Goal: Task Accomplishment & Management: Use online tool/utility

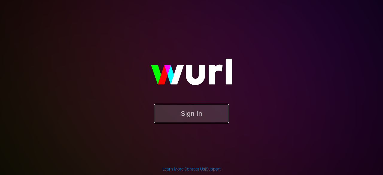
click at [190, 115] on button "Sign In" at bounding box center [191, 113] width 75 height 19
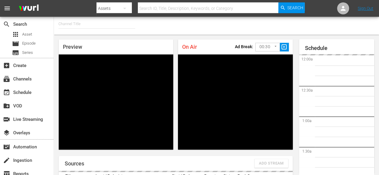
type input "FIFA+ English Global (1781)"
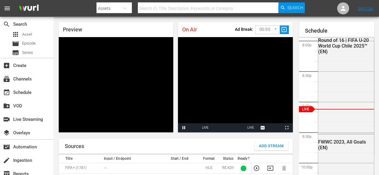
scroll to position [32, 0]
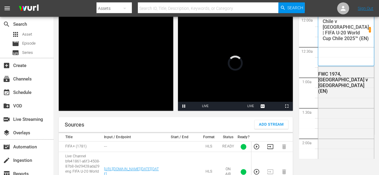
scroll to position [39, 0]
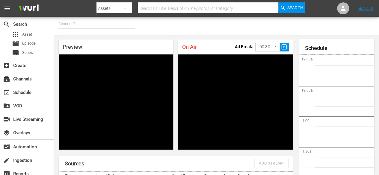
type input "FIFA+ French Local (1778)"
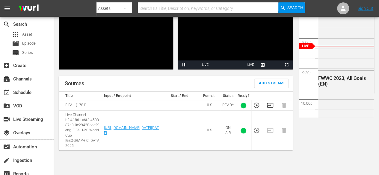
scroll to position [82, 0]
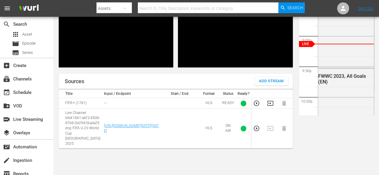
drag, startPoint x: 163, startPoint y: 148, endPoint x: 146, endPoint y: 82, distance: 68.0
click at [146, 82] on div "Sources Add Stream" at bounding box center [176, 81] width 234 height 15
click at [253, 132] on icon "button" at bounding box center [256, 128] width 7 height 7
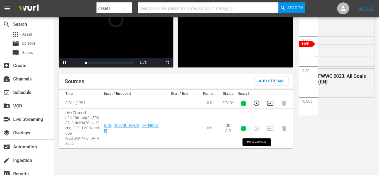
click at [251, 132] on td at bounding box center [258, 129] width 14 height 40
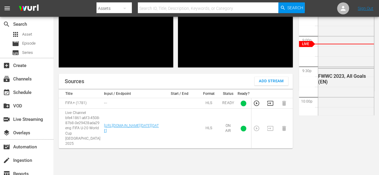
click at [224, 161] on div "Sources Add Stream Title Input / Endpoint Start / End Format Status Ready? FIFA…" at bounding box center [176, 131] width 234 height 115
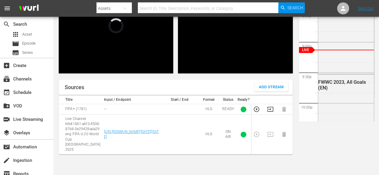
scroll to position [78, 0]
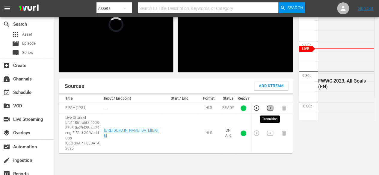
click at [269, 109] on icon "button" at bounding box center [270, 108] width 7 height 7
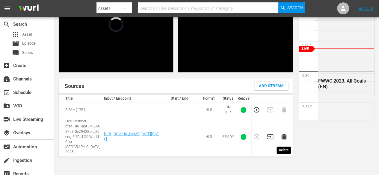
click at [283, 139] on icon "button" at bounding box center [284, 136] width 4 height 5
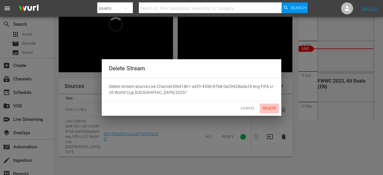
click at [266, 107] on span "Delete" at bounding box center [269, 108] width 14 height 6
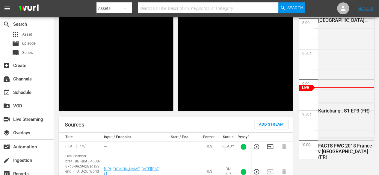
scroll to position [39, 0]
click at [271, 147] on icon "button" at bounding box center [270, 146] width 7 height 7
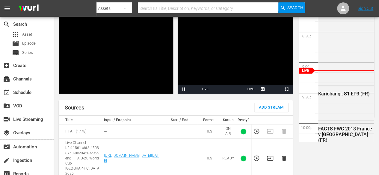
scroll to position [56, 0]
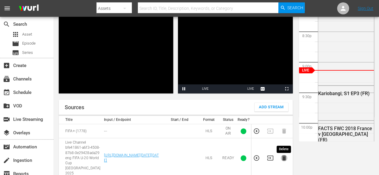
click at [283, 159] on icon "button" at bounding box center [283, 158] width 7 height 7
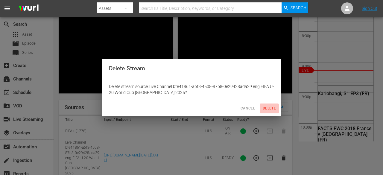
click at [267, 109] on span "Delete" at bounding box center [269, 108] width 14 height 6
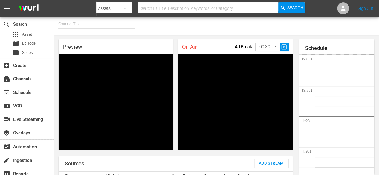
type input "FIFA+ [DEMOGRAPHIC_DATA] Local (1777)"
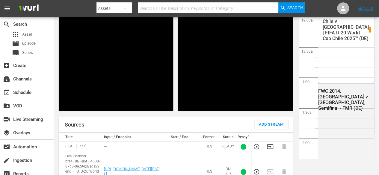
scroll to position [1219, 0]
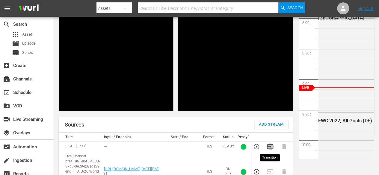
click at [269, 145] on icon "button" at bounding box center [270, 146] width 7 height 7
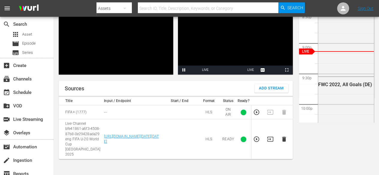
scroll to position [77, 0]
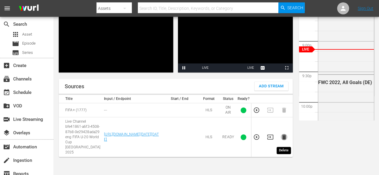
click at [285, 139] on icon "button" at bounding box center [284, 137] width 4 height 5
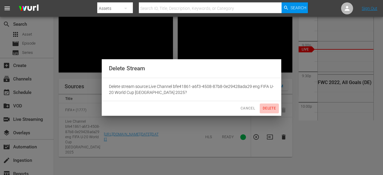
click at [268, 107] on span "Delete" at bounding box center [269, 108] width 14 height 6
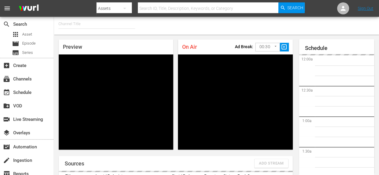
type input "FIFA+ Italian Local (1779)"
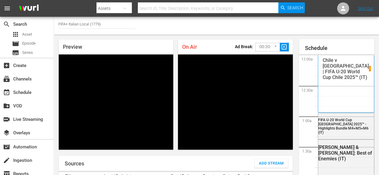
scroll to position [39, 0]
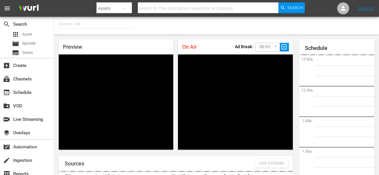
type input "FIFA+ Portuguese Local (1776)"
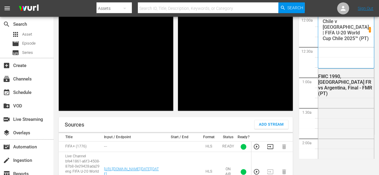
scroll to position [1219, 0]
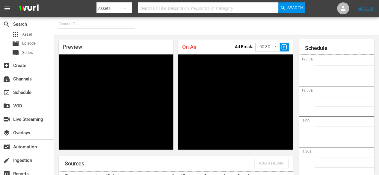
type input "FIFA+ Spanish Global (1780)"
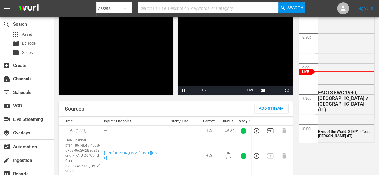
scroll to position [57, 0]
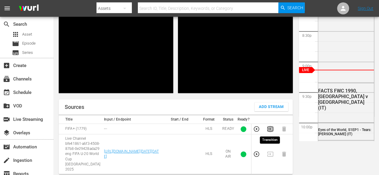
click at [268, 130] on icon "button" at bounding box center [270, 129] width 7 height 7
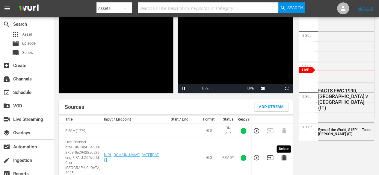
click at [283, 160] on icon "button" at bounding box center [284, 157] width 4 height 5
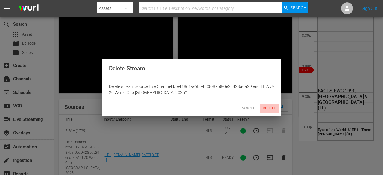
click at [266, 107] on span "Delete" at bounding box center [269, 108] width 14 height 6
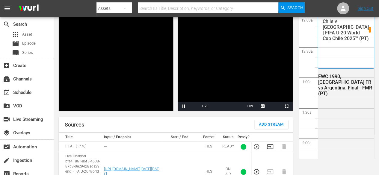
scroll to position [1219, 0]
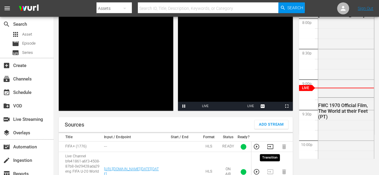
click at [269, 147] on icon "button" at bounding box center [270, 146] width 7 height 7
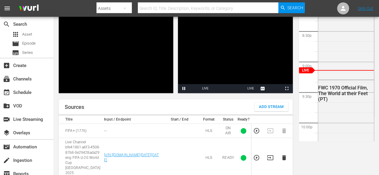
scroll to position [57, 0]
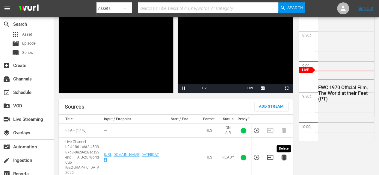
click at [285, 158] on icon "button" at bounding box center [284, 157] width 4 height 5
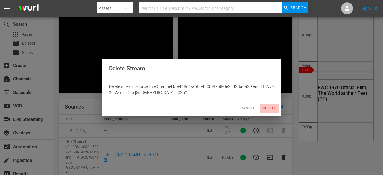
click at [264, 106] on span "Delete" at bounding box center [269, 108] width 14 height 6
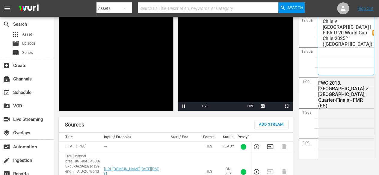
scroll to position [1220, 0]
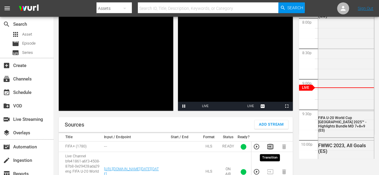
click at [269, 146] on icon "button" at bounding box center [270, 146] width 7 height 7
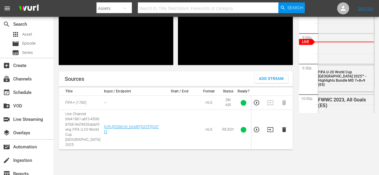
scroll to position [88, 0]
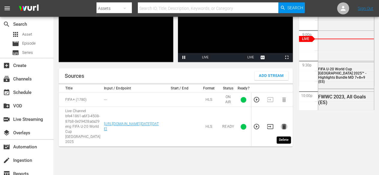
click at [286, 130] on icon "button" at bounding box center [283, 126] width 7 height 7
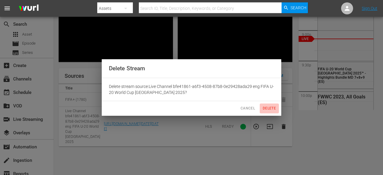
click at [269, 112] on span "Delete" at bounding box center [269, 108] width 14 height 6
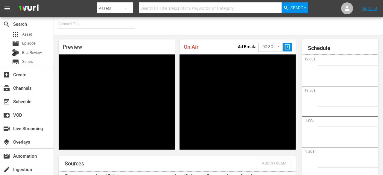
type input "FIFA+ English Global (1781)"
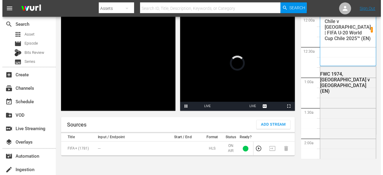
scroll to position [39, 0]
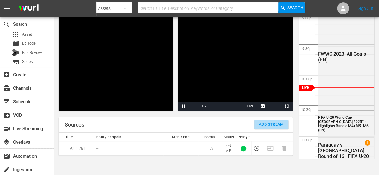
click at [263, 120] on button "Add Stream" at bounding box center [271, 124] width 34 height 9
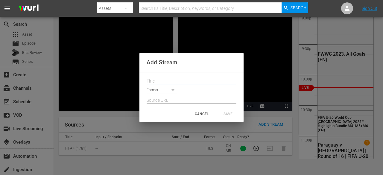
click at [183, 84] on input "text" at bounding box center [192, 81] width 90 height 9
paste input "Live Channel 640d8ccb-7a7c-453f-ac00-f33923fe1dfb eng FIFA U-20 World Cup [GEOG…"
type input "Live Channel 640d8ccb-7a7c-453f-ac00-f33923fe1dfb eng FIFA U-20 World Cup [GEOG…"
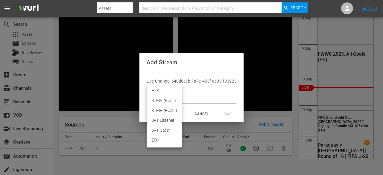
click at [166, 89] on body "menu Search By Assets Search ID, Title, Description, Keywords, or Category Sear…" at bounding box center [191, 48] width 383 height 175
click at [162, 93] on li "HLS" at bounding box center [164, 91] width 35 height 10
type input "HLS"
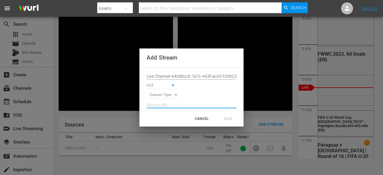
click at [158, 108] on input "text" at bounding box center [192, 105] width 90 height 9
click at [167, 92] on body "menu Search By Assets Search ID, Title, Description, Keywords, or Category Sear…" at bounding box center [191, 48] width 383 height 175
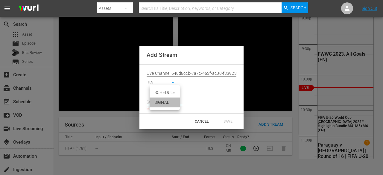
click at [164, 98] on li "SIGNAL" at bounding box center [165, 103] width 30 height 10
type input "SIGNAL"
click at [164, 102] on input "text" at bounding box center [192, 102] width 90 height 9
paste input "[URL][DOMAIN_NAME][DATE][DATE]"
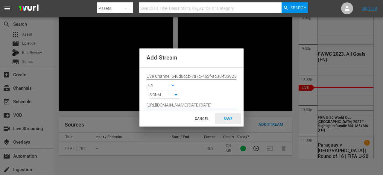
type input "[URL][DOMAIN_NAME][DATE][DATE]"
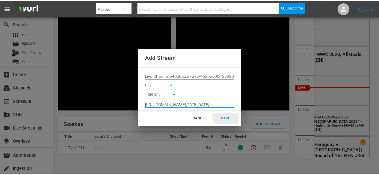
scroll to position [0, 0]
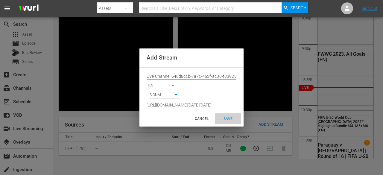
click at [227, 120] on div "SAVE" at bounding box center [228, 118] width 26 height 11
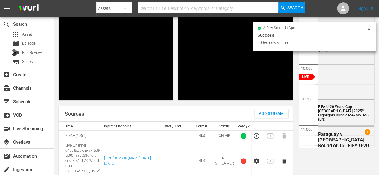
scroll to position [56, 0]
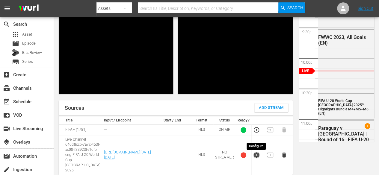
click at [257, 158] on icon "button" at bounding box center [256, 154] width 5 height 5
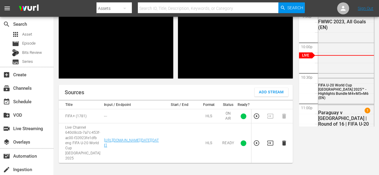
scroll to position [71, 0]
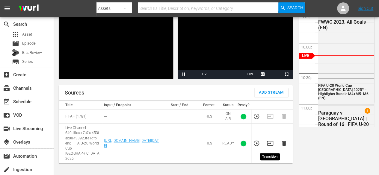
click at [268, 146] on icon "button" at bounding box center [270, 143] width 7 height 7
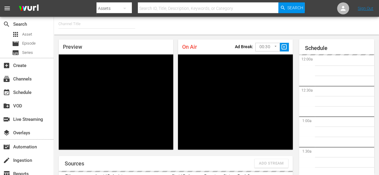
type input "FIFA+ [DEMOGRAPHIC_DATA] Local (1778)"
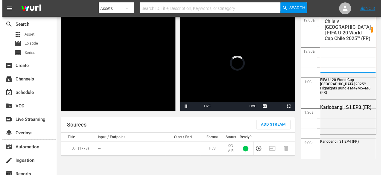
scroll to position [1287, 0]
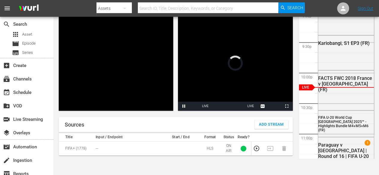
click at [272, 129] on div "Sources Add Stream" at bounding box center [176, 124] width 234 height 15
click at [272, 128] on span "Add Stream" at bounding box center [271, 124] width 25 height 7
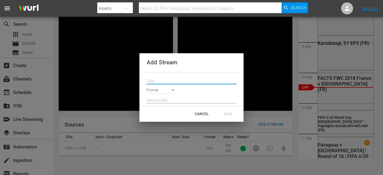
click at [157, 78] on input "text" at bounding box center [192, 81] width 90 height 9
paste input "Live Channel 640d8ccb-7a7c-453f-ac00-f33923fe1dfb eng FIFA U-20 World Cup [GEOG…"
type input "Live Channel 640d8ccb-7a7c-453f-ac00-f33923fe1dfb eng FIFA U-20 World Cup [GEOG…"
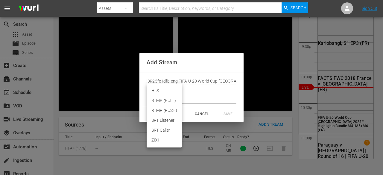
scroll to position [0, 0]
click at [157, 91] on body "menu Search By Assets Search ID, Title, Description, Keywords, or Category Sear…" at bounding box center [191, 48] width 383 height 175
click at [159, 92] on li "HLS" at bounding box center [164, 91] width 35 height 10
type input "HLS"
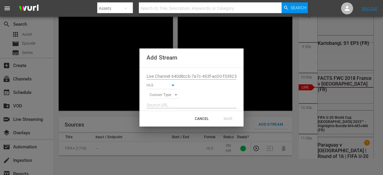
click at [156, 91] on div "Cutover Type" at bounding box center [192, 94] width 90 height 10
click at [159, 94] on body "menu Search By Assets Search ID, Title, Description, Keywords, or Category Sear…" at bounding box center [191, 48] width 383 height 175
click at [163, 105] on li "SIGNAL" at bounding box center [165, 106] width 30 height 10
type input "SIGNAL"
click at [165, 107] on input "text" at bounding box center [192, 105] width 90 height 9
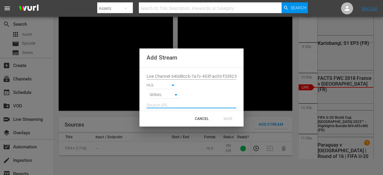
paste input "[URL][DOMAIN_NAME][DATE][DATE]"
type input "[URL][DOMAIN_NAME][DATE][DATE]"
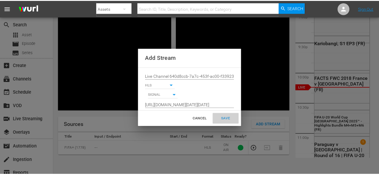
scroll to position [0, 0]
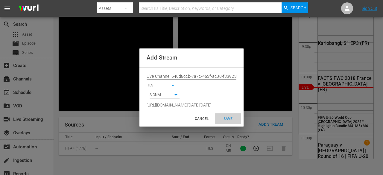
click at [226, 119] on div "SAVE" at bounding box center [228, 118] width 26 height 11
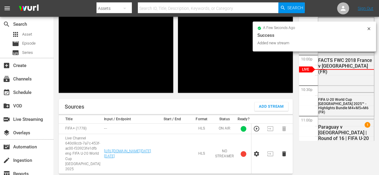
scroll to position [57, 0]
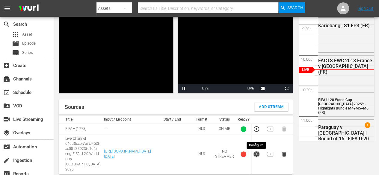
click at [257, 157] on icon "button" at bounding box center [256, 153] width 5 height 5
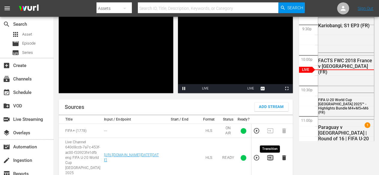
click at [268, 159] on icon "button" at bounding box center [270, 157] width 7 height 7
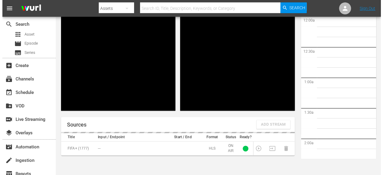
scroll to position [1288, 0]
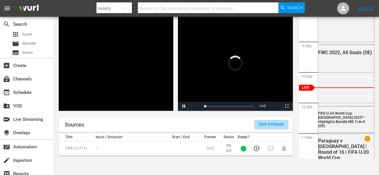
click at [263, 127] on span "Add Stream" at bounding box center [271, 124] width 25 height 7
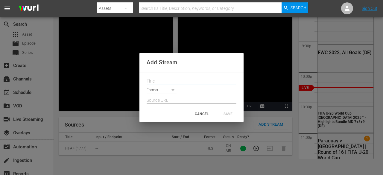
click at [192, 84] on input "text" at bounding box center [192, 81] width 90 height 9
paste input "Live Channel 640d8ccb-7a7c-453f-ac00-f33923fe1dfb eng FIFA U-20 World Cup [GEOG…"
type input "Live Channel 640d8ccb-7a7c-453f-ac00-f33923fe1dfb eng FIFA U-20 World Cup [GEOG…"
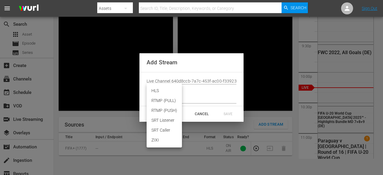
click at [164, 89] on body "menu Search By Assets Search ID, Title, Description, Keywords, or Category Sear…" at bounding box center [191, 48] width 383 height 175
click at [160, 93] on li "HLS" at bounding box center [164, 91] width 35 height 10
type input "HLS"
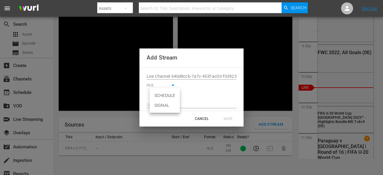
click at [160, 97] on body "menu Search By Assets Search ID, Title, Description, Keywords, or Category Sear…" at bounding box center [191, 48] width 383 height 175
click at [162, 103] on li "SIGNAL" at bounding box center [165, 106] width 30 height 10
type input "SIGNAL"
click at [183, 104] on input "text" at bounding box center [192, 105] width 90 height 9
paste input "[URL][DOMAIN_NAME][DATE][DATE]"
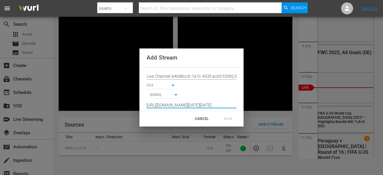
scroll to position [0, 439]
type input "[URL][DOMAIN_NAME][DATE][DATE]"
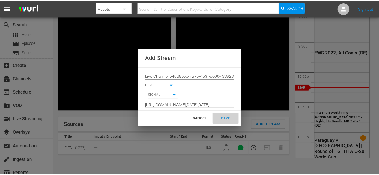
scroll to position [0, 0]
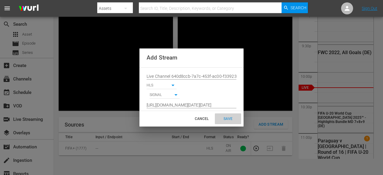
click at [232, 120] on div "SAVE" at bounding box center [228, 118] width 26 height 11
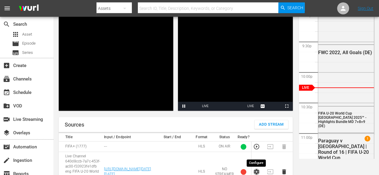
click at [256, 171] on icon "button" at bounding box center [256, 172] width 7 height 7
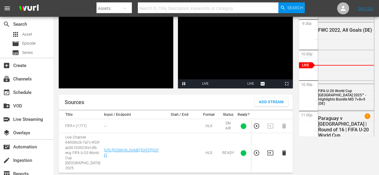
scroll to position [68, 0]
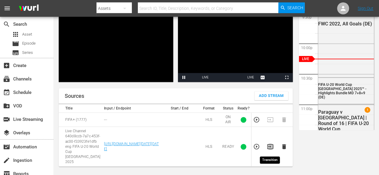
click at [268, 150] on icon "button" at bounding box center [270, 146] width 7 height 7
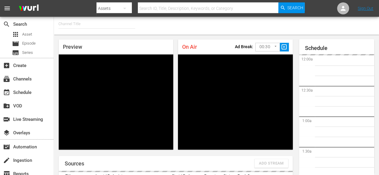
type input "FIFA+ Italian Local (1779)"
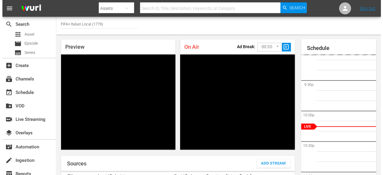
scroll to position [39, 0]
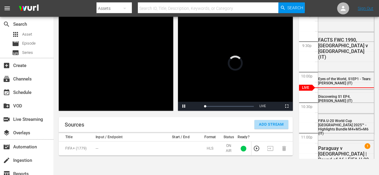
click at [268, 122] on span "Add Stream" at bounding box center [271, 124] width 25 height 7
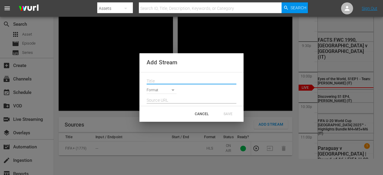
click at [187, 85] on input "text" at bounding box center [192, 81] width 90 height 9
paste input "Live Channel 640d8ccb-7a7c-453f-ac00-f33923fe1dfb eng FIFA U-20 World Cup [GEOG…"
type input "Live Channel 640d8ccb-7a7c-453f-ac00-f33923fe1dfb eng FIFA U-20 World Cup [GEOG…"
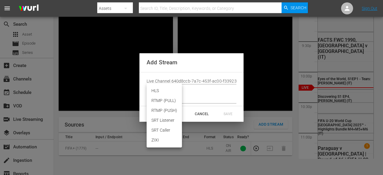
click at [169, 90] on body "menu Search By Assets Search ID, Title, Description, Keywords, or Category Sear…" at bounding box center [191, 48] width 383 height 175
click at [163, 92] on li "HLS" at bounding box center [164, 91] width 35 height 10
type input "HLS"
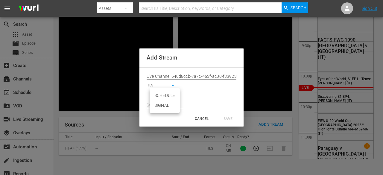
click at [163, 95] on body "menu Search By Assets Search ID, Title, Description, Keywords, or Category Sear…" at bounding box center [191, 48] width 383 height 175
click at [162, 103] on li "SIGNAL" at bounding box center [165, 106] width 30 height 10
type input "SIGNAL"
click at [168, 106] on input "text" at bounding box center [192, 105] width 90 height 9
paste input "[URL][DOMAIN_NAME][DATE][DATE]"
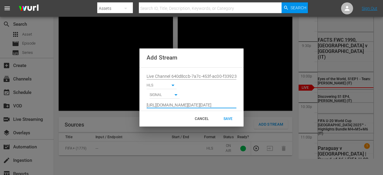
scroll to position [0, 439]
type input "[URL][DOMAIN_NAME][DATE][DATE]"
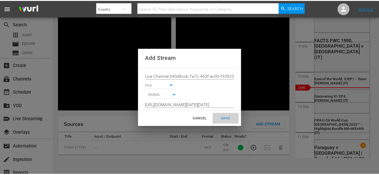
scroll to position [0, 0]
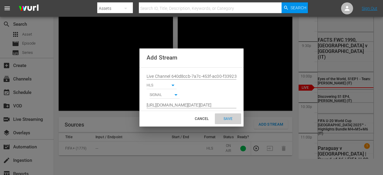
click at [233, 123] on div "SAVE" at bounding box center [228, 118] width 26 height 11
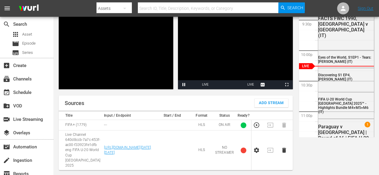
scroll to position [62, 0]
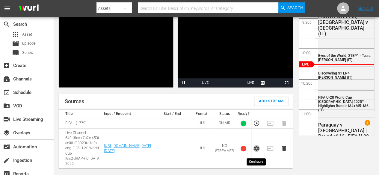
click at [256, 150] on icon "button" at bounding box center [256, 148] width 7 height 7
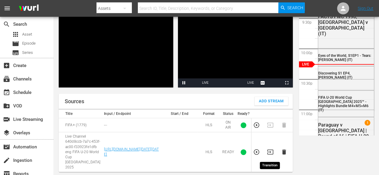
click at [267, 154] on icon "button" at bounding box center [270, 152] width 7 height 7
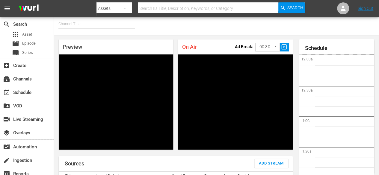
type input "FIFA+ [DEMOGRAPHIC_DATA] Local (1776)"
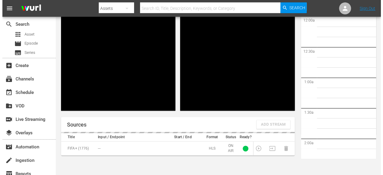
scroll to position [1289, 0]
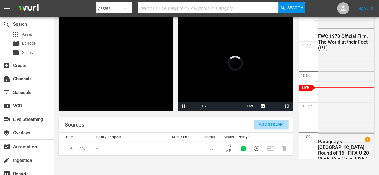
click at [259, 124] on span "Add Stream" at bounding box center [271, 124] width 25 height 7
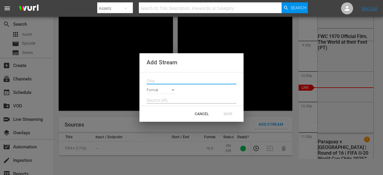
click at [193, 85] on input "text" at bounding box center [192, 81] width 90 height 9
paste input "Live Channel 640d8ccb-7a7c-453f-ac00-f33923fe1dfb eng FIFA U-20 World Cup [GEOG…"
type input "Live Channel 640d8ccb-7a7c-453f-ac00-f33923fe1dfb eng FIFA U-20 World Cup [GEOG…"
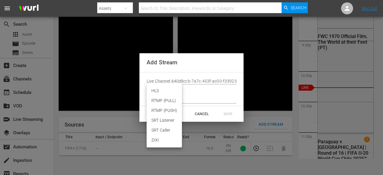
click at [166, 91] on body "menu Search By Assets Search ID, Title, Description, Keywords, or Category Sear…" at bounding box center [191, 48] width 383 height 175
click at [165, 93] on li "HLS" at bounding box center [164, 91] width 35 height 10
type input "HLS"
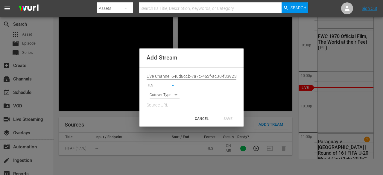
click at [153, 100] on div at bounding box center [192, 104] width 90 height 10
click at [157, 97] on body "menu Search By Assets Search ID, Title, Description, Keywords, or Category Sear…" at bounding box center [191, 48] width 383 height 175
click at [161, 102] on li "SIGNAL" at bounding box center [165, 106] width 30 height 10
type input "SIGNAL"
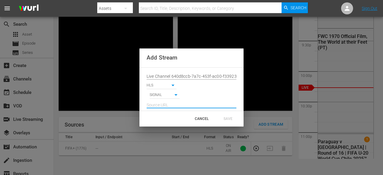
click at [170, 104] on input "text" at bounding box center [192, 105] width 90 height 9
paste input "[URL][DOMAIN_NAME][DATE][DATE]"
type input "[URL][DOMAIN_NAME][DATE][DATE]"
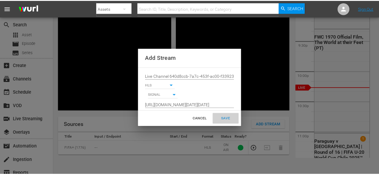
scroll to position [0, 0]
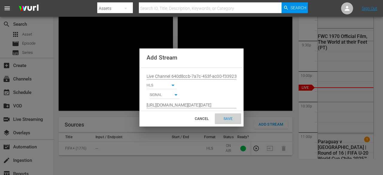
click at [227, 122] on div "SAVE" at bounding box center [228, 118] width 26 height 11
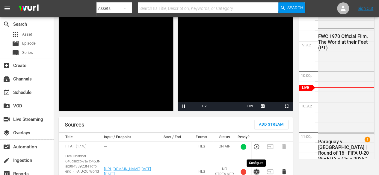
click at [256, 172] on icon "button" at bounding box center [256, 172] width 7 height 7
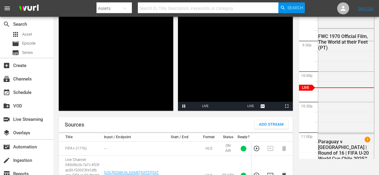
scroll to position [56, 0]
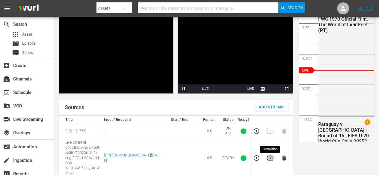
click at [270, 160] on icon "button" at bounding box center [270, 158] width 6 height 5
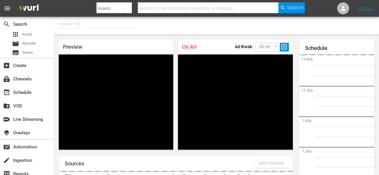
type input "FIFA+ Spanish Global (1780)"
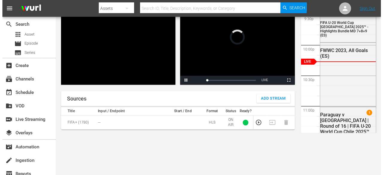
scroll to position [39, 0]
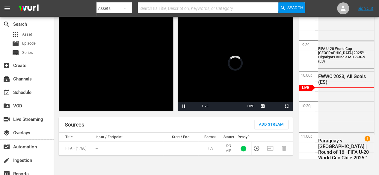
click at [258, 95] on video "Video Player" at bounding box center [235, 63] width 114 height 95
click at [247, 67] on video "Video Player" at bounding box center [235, 63] width 114 height 95
click at [259, 122] on span "Add Stream" at bounding box center [271, 124] width 25 height 7
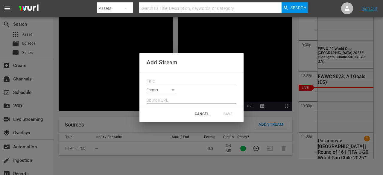
drag, startPoint x: 168, startPoint y: 75, endPoint x: 167, endPoint y: 80, distance: 4.6
click at [167, 80] on div at bounding box center [192, 80] width 90 height 10
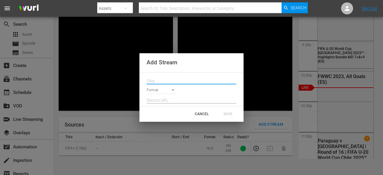
click at [167, 80] on input "text" at bounding box center [192, 81] width 90 height 9
paste input "Live Channel 640d8ccb-7a7c-453f-ac00-f33923fe1dfb eng FIFA U-20 World Cup [GEOG…"
type input "Live Channel 640d8ccb-7a7c-453f-ac00-f33923fe1dfb eng FIFA U-20 World Cup [GEOG…"
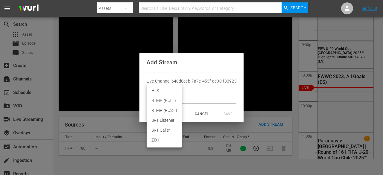
click at [159, 91] on body "menu Search By Assets Search ID, Title, Description, Keywords, or Category Sear…" at bounding box center [191, 48] width 383 height 175
click at [161, 93] on li "HLS" at bounding box center [164, 91] width 35 height 10
type input "HLS"
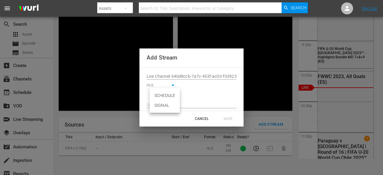
click at [161, 94] on body "menu Search By Assets Search ID, Title, Description, Keywords, or Category Sear…" at bounding box center [191, 48] width 383 height 175
click at [162, 101] on li "SIGNAL" at bounding box center [165, 106] width 30 height 10
type input "SIGNAL"
click at [162, 101] on li "SIGNAL" at bounding box center [161, 101] width 23 height 6
click at [180, 102] on input "text" at bounding box center [192, 105] width 90 height 9
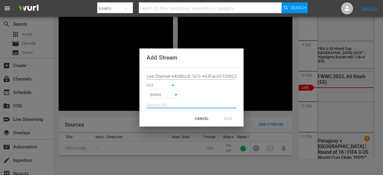
paste input "[URL][DOMAIN_NAME][DATE][DATE]"
type input "[URL][DOMAIN_NAME][DATE][DATE]"
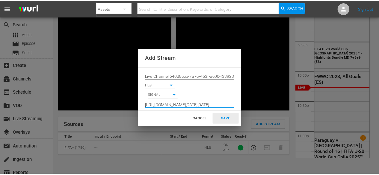
scroll to position [0, 0]
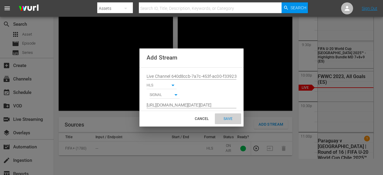
click at [229, 118] on div "SAVE" at bounding box center [228, 118] width 26 height 11
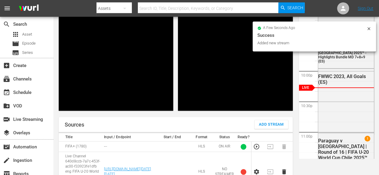
scroll to position [69, 0]
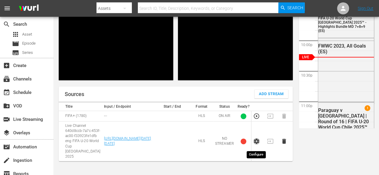
click at [254, 142] on icon "button" at bounding box center [256, 141] width 7 height 7
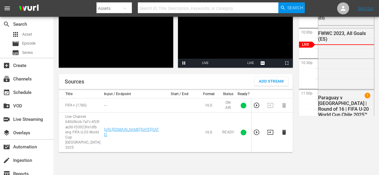
scroll to position [82, 0]
click at [272, 135] on icon "button" at bounding box center [270, 132] width 6 height 5
